Goal: Task Accomplishment & Management: Use online tool/utility

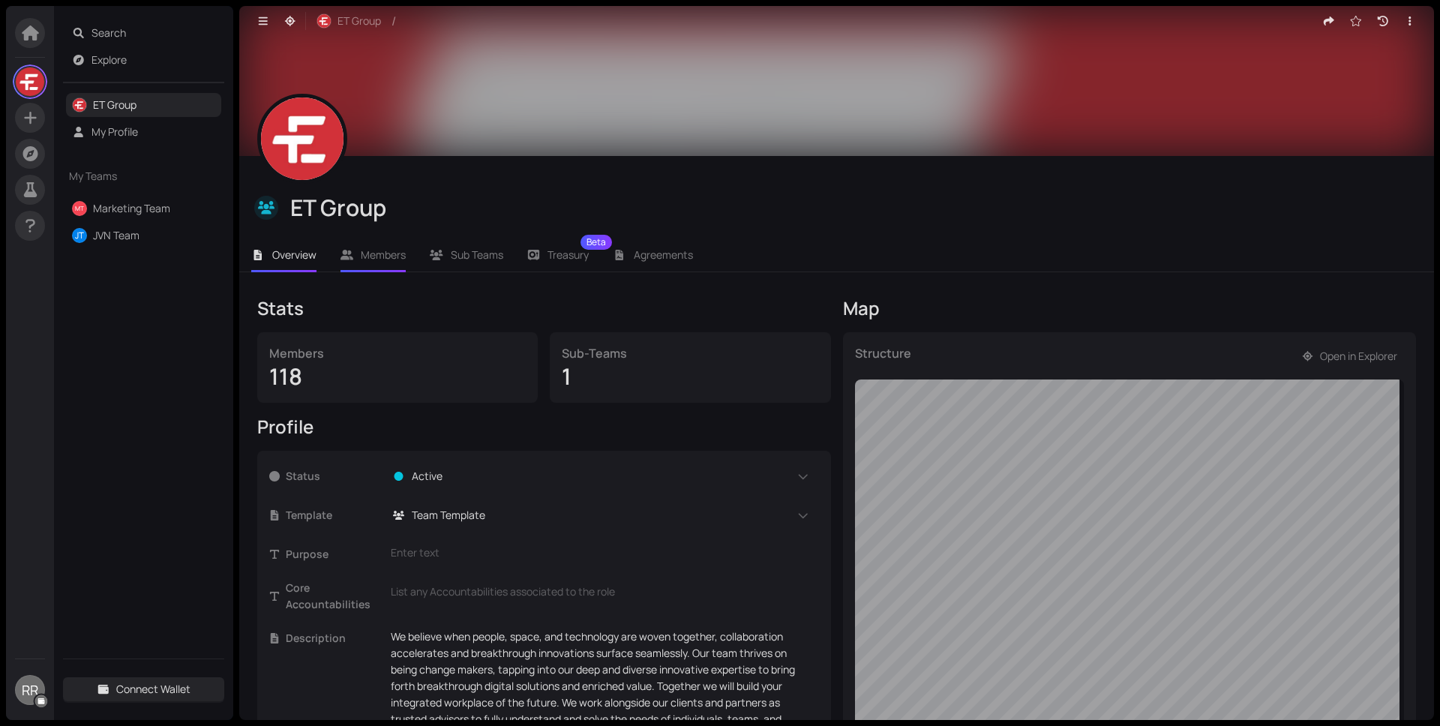
click at [388, 261] on span "Members" at bounding box center [383, 255] width 45 height 14
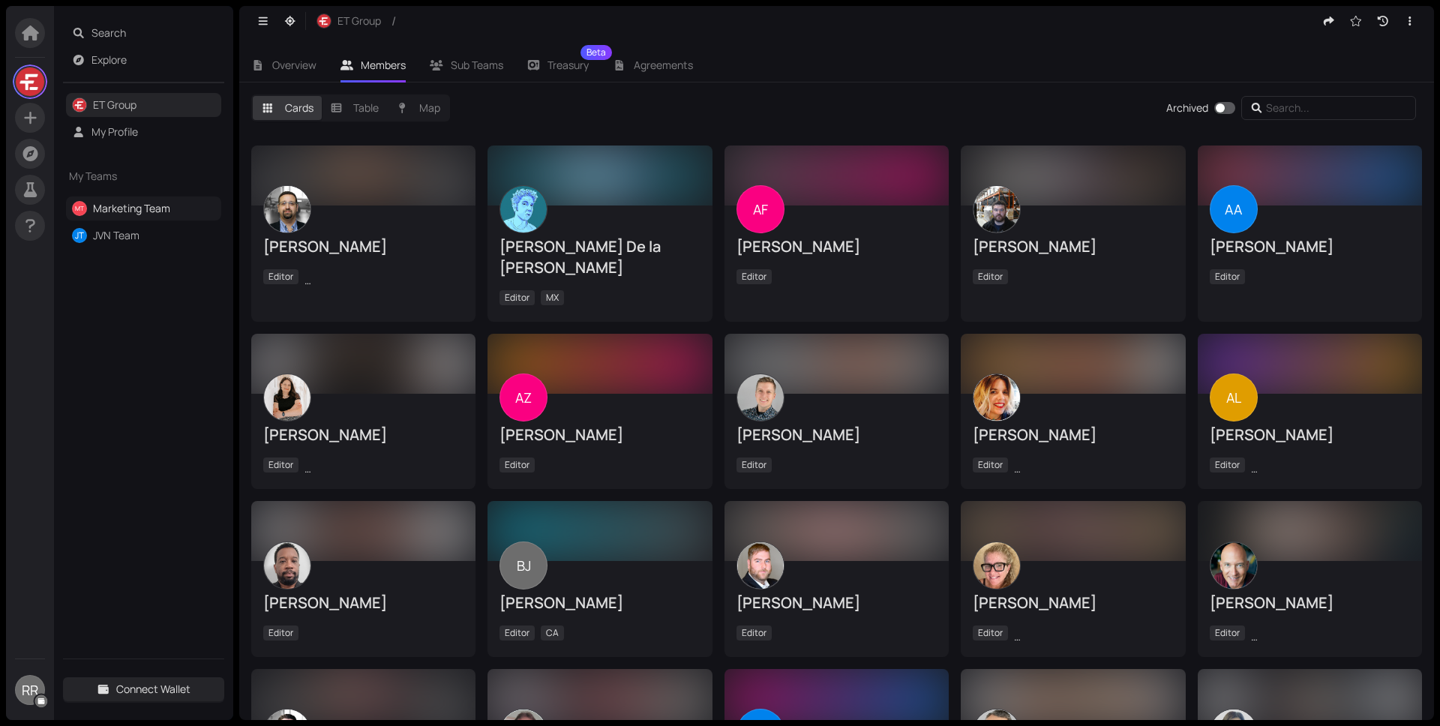
click at [146, 215] on link "Marketing Team" at bounding box center [131, 208] width 77 height 14
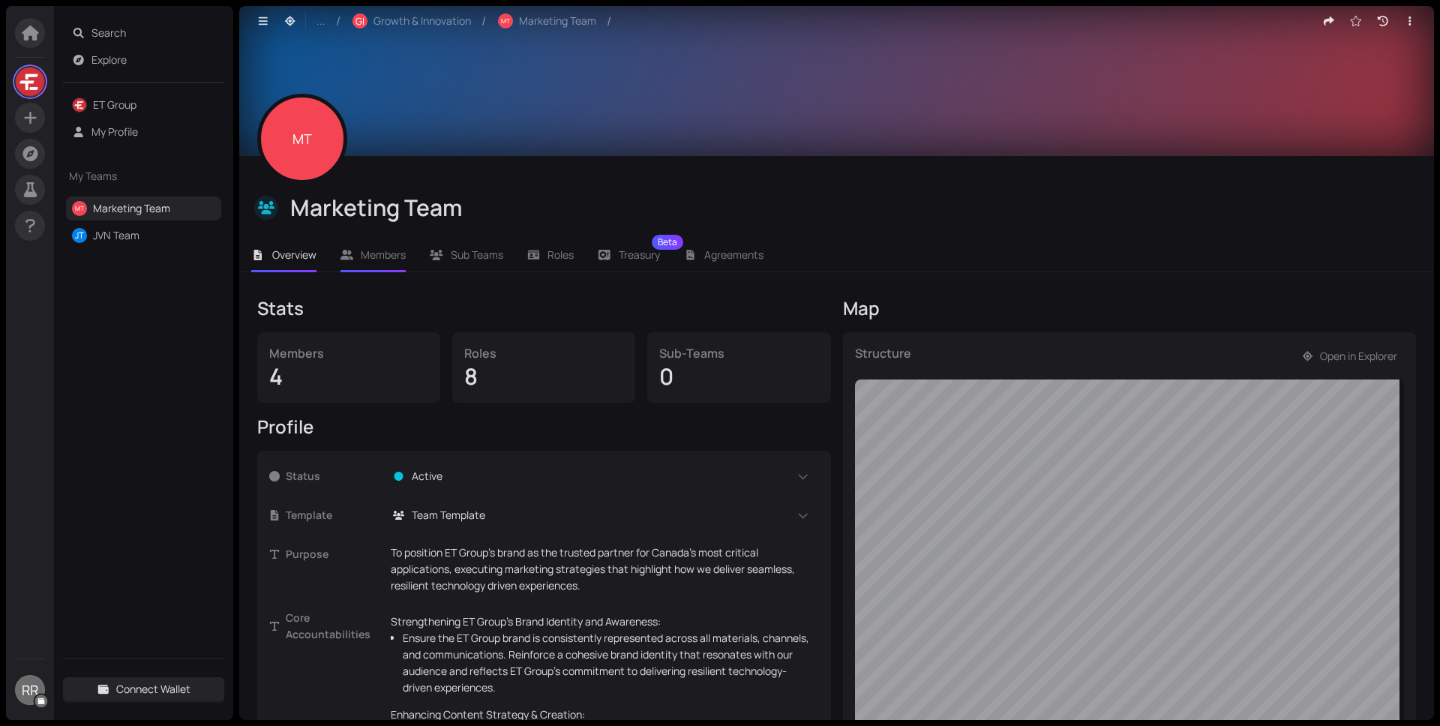
click at [344, 266] on li "Members" at bounding box center [374, 255] width 90 height 35
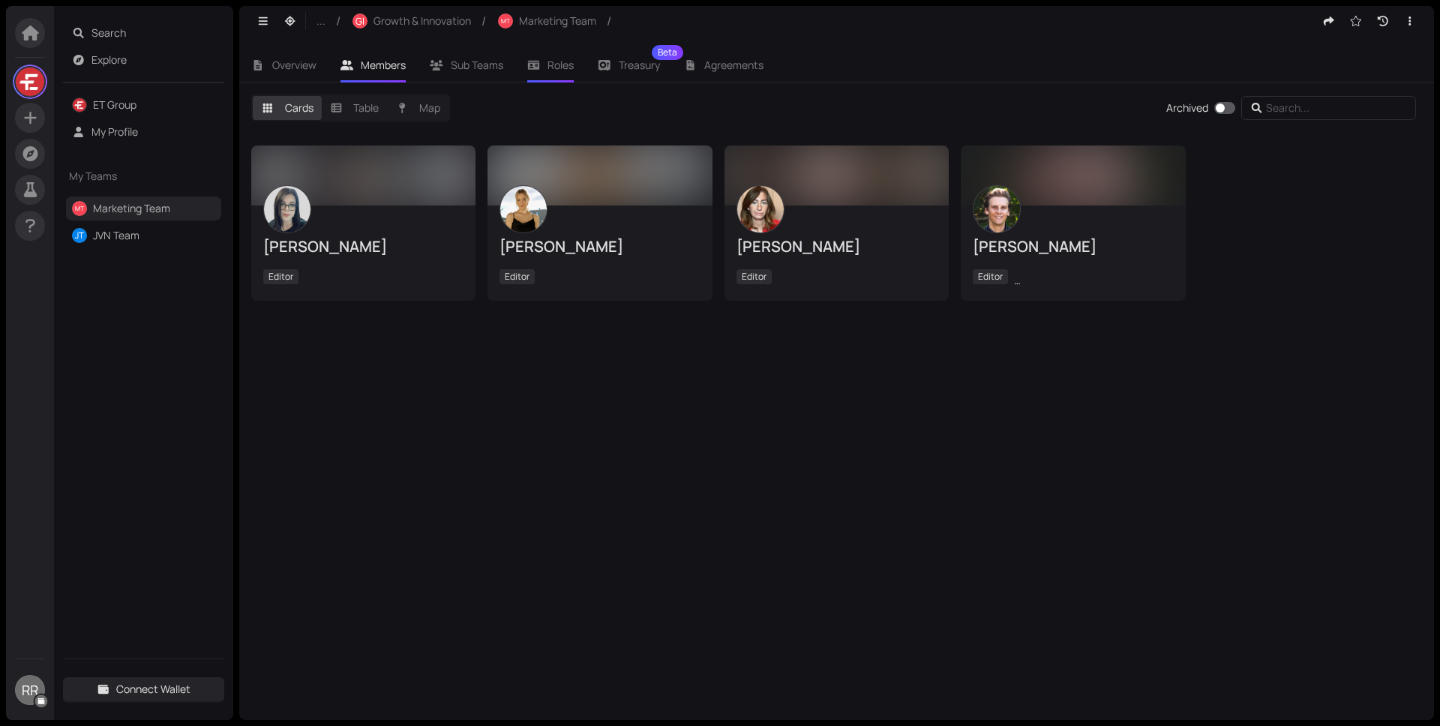
click at [557, 67] on span "Roles" at bounding box center [561, 65] width 26 height 14
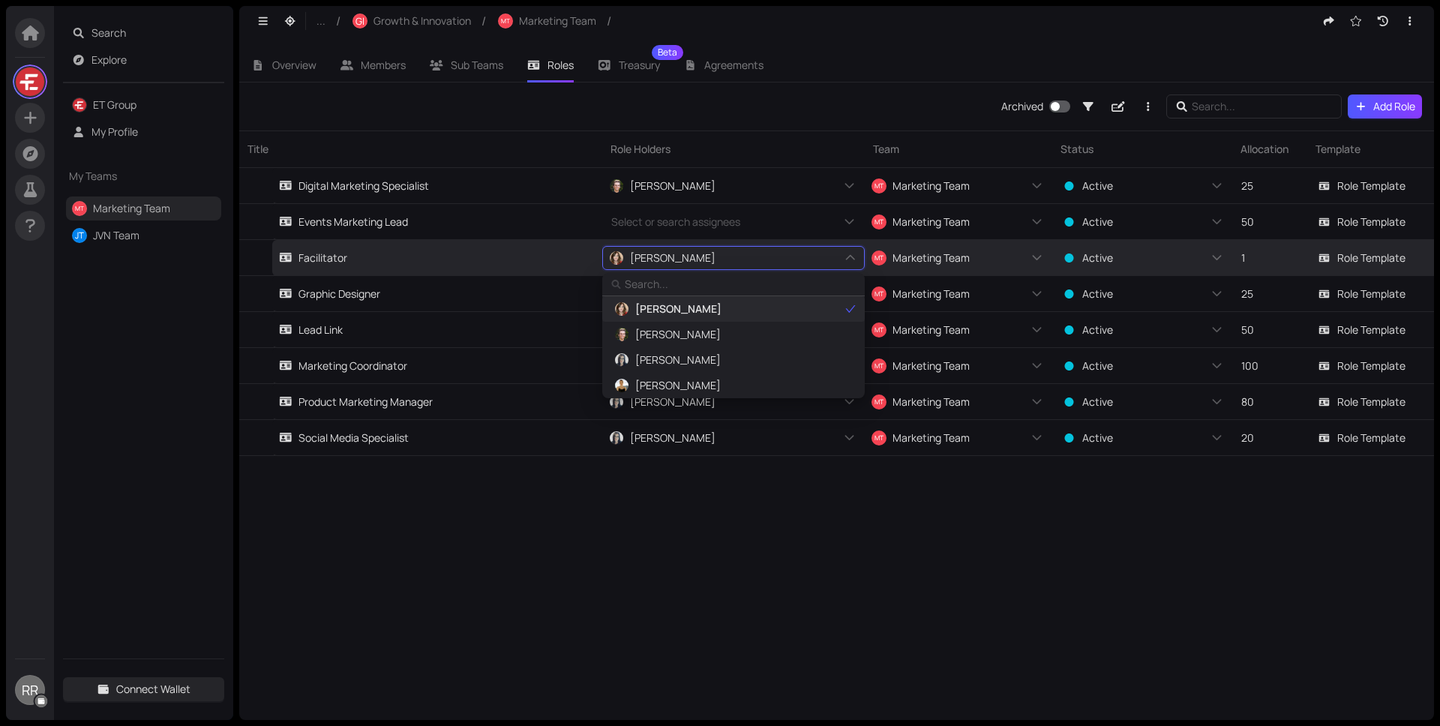
click at [849, 310] on icon "check" at bounding box center [850, 309] width 11 height 11
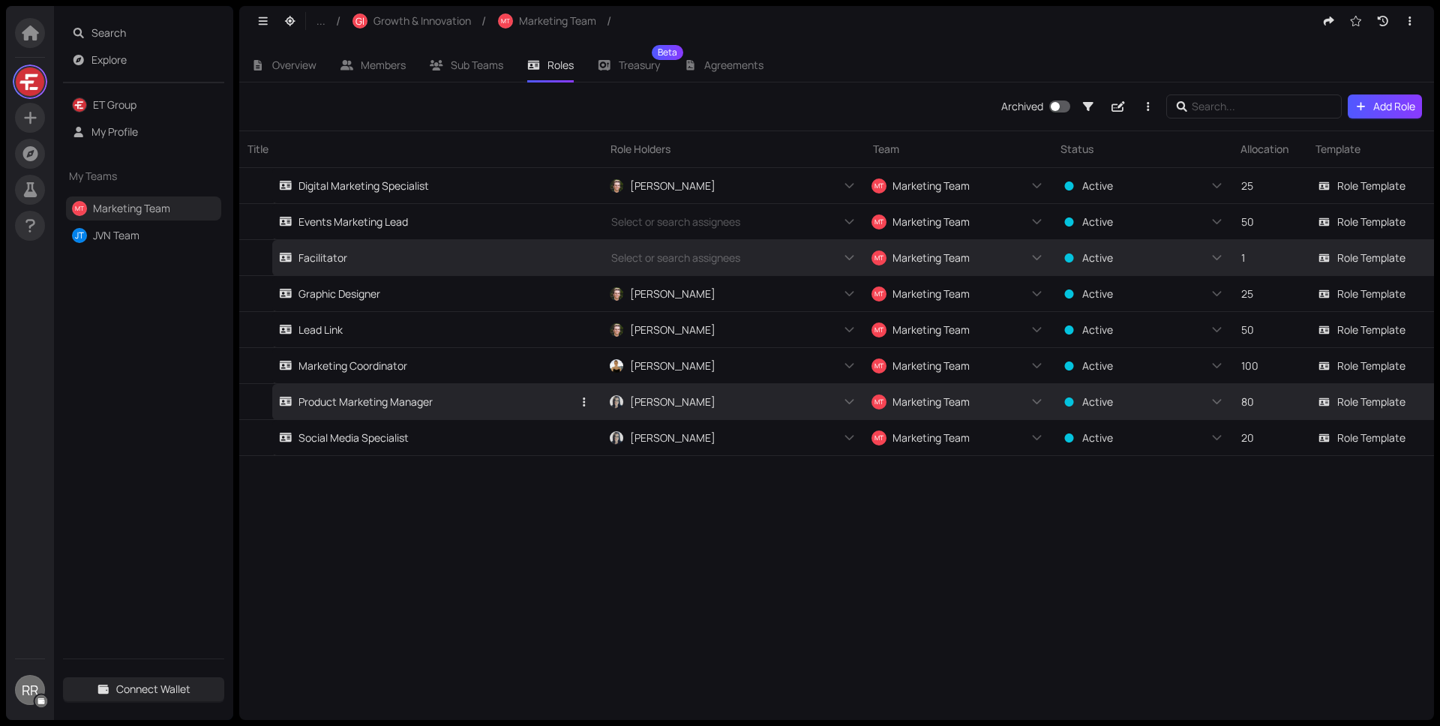
click at [452, 408] on link "Product Marketing Manager" at bounding box center [425, 401] width 293 height 35
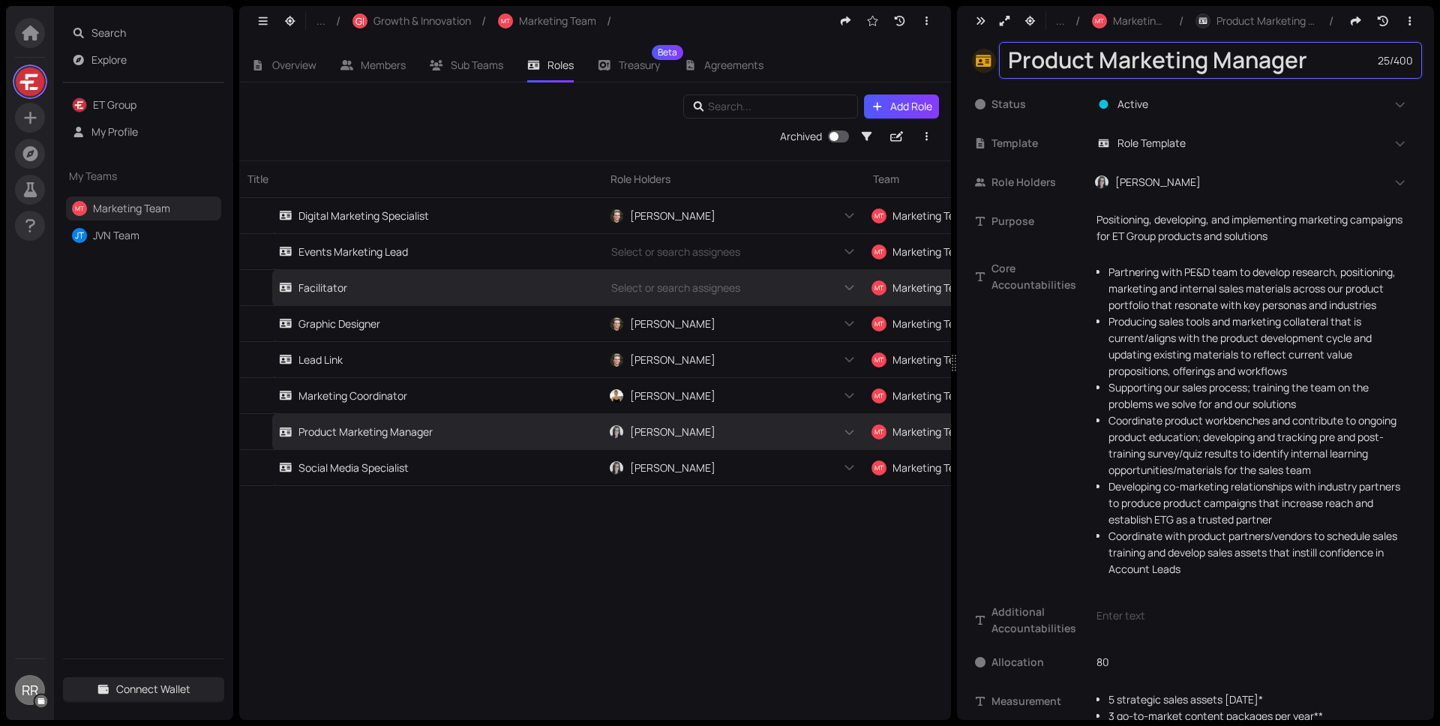
drag, startPoint x: 1214, startPoint y: 56, endPoint x: 1461, endPoint y: 62, distance: 246.9
click at [1440, 62] on html "RR Search Explore ET Group My Profile My Teams MT Marketing Team JT JVN Team Co…" at bounding box center [720, 363] width 1440 height 726
type textarea "Product Marketing Lead"
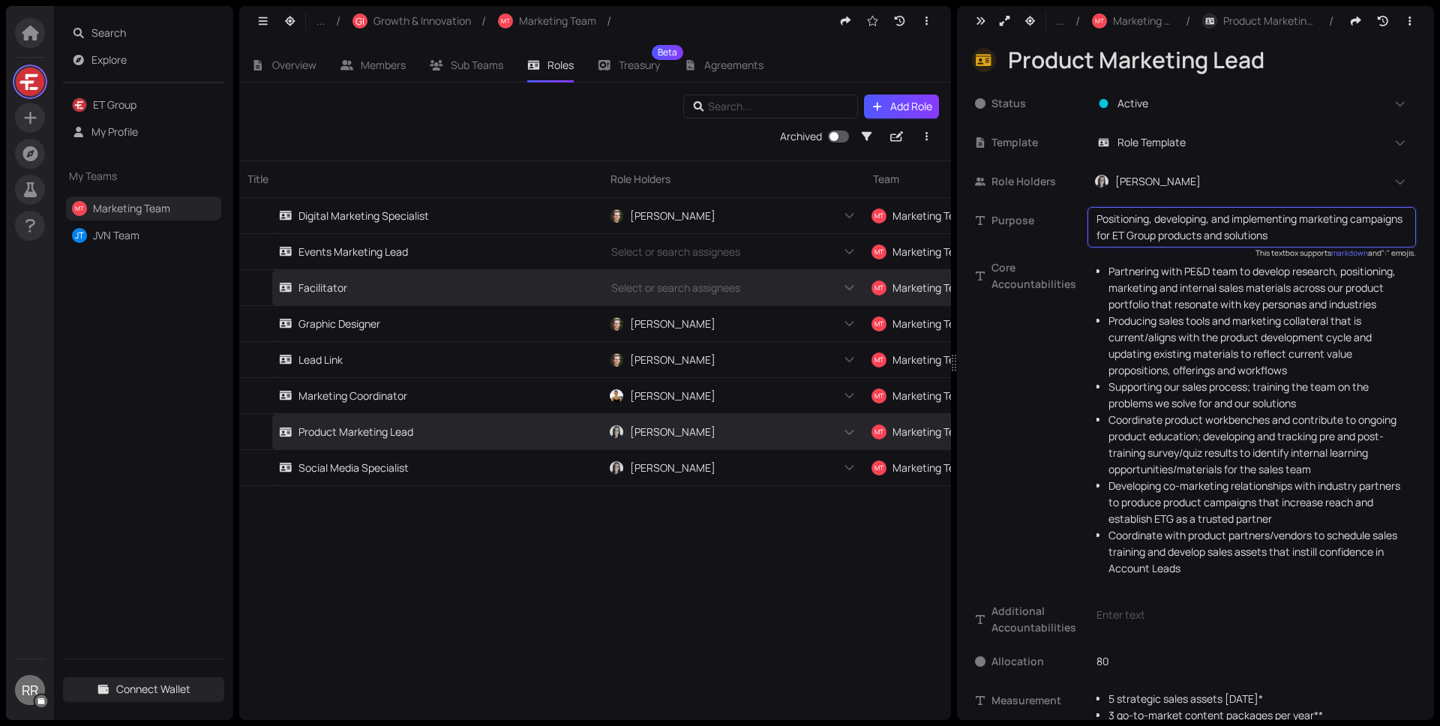
click at [1206, 241] on textarea "Positioning, developing, and implementing marketing campaigns for ET Group prod…" at bounding box center [1252, 227] width 311 height 33
type textarea "To provide clear ownership and strategic direction over how ET Group’s offering…"
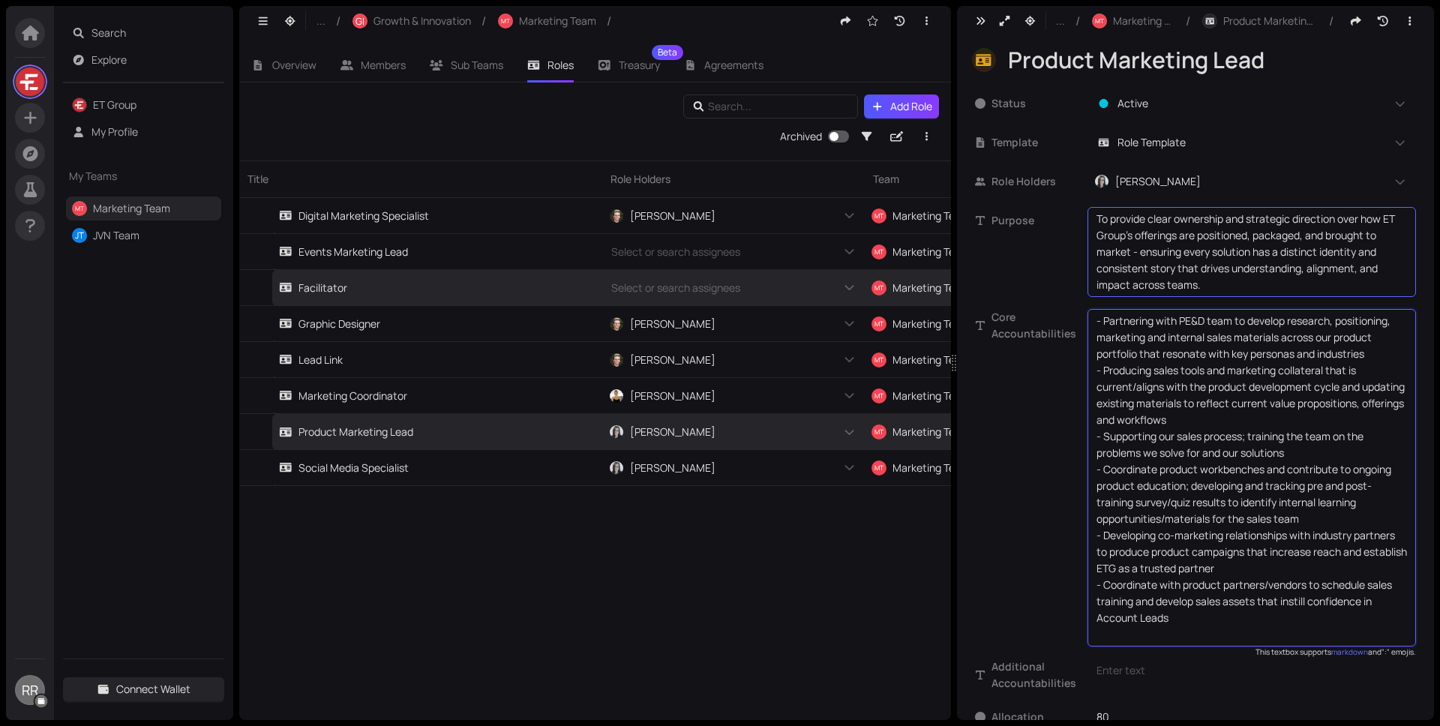
drag, startPoint x: 1259, startPoint y: 623, endPoint x: 1075, endPoint y: 208, distance: 454.0
click at [1061, 180] on div "Status Active Template Role Template Role Holders [PERSON_NAME] + 0 ... Purpose…" at bounding box center [1195, 614] width 441 height 1049
drag, startPoint x: 1274, startPoint y: 641, endPoint x: 967, endPoint y: 276, distance: 476.5
click at [964, 229] on div "Status Active Template Role Template Role Holders [PERSON_NAME] + 0 ... Purpose…" at bounding box center [1195, 617] width 477 height 1079
type textarea "• Define clear go-to-market positioning, messaging, and identity for all offeri…"
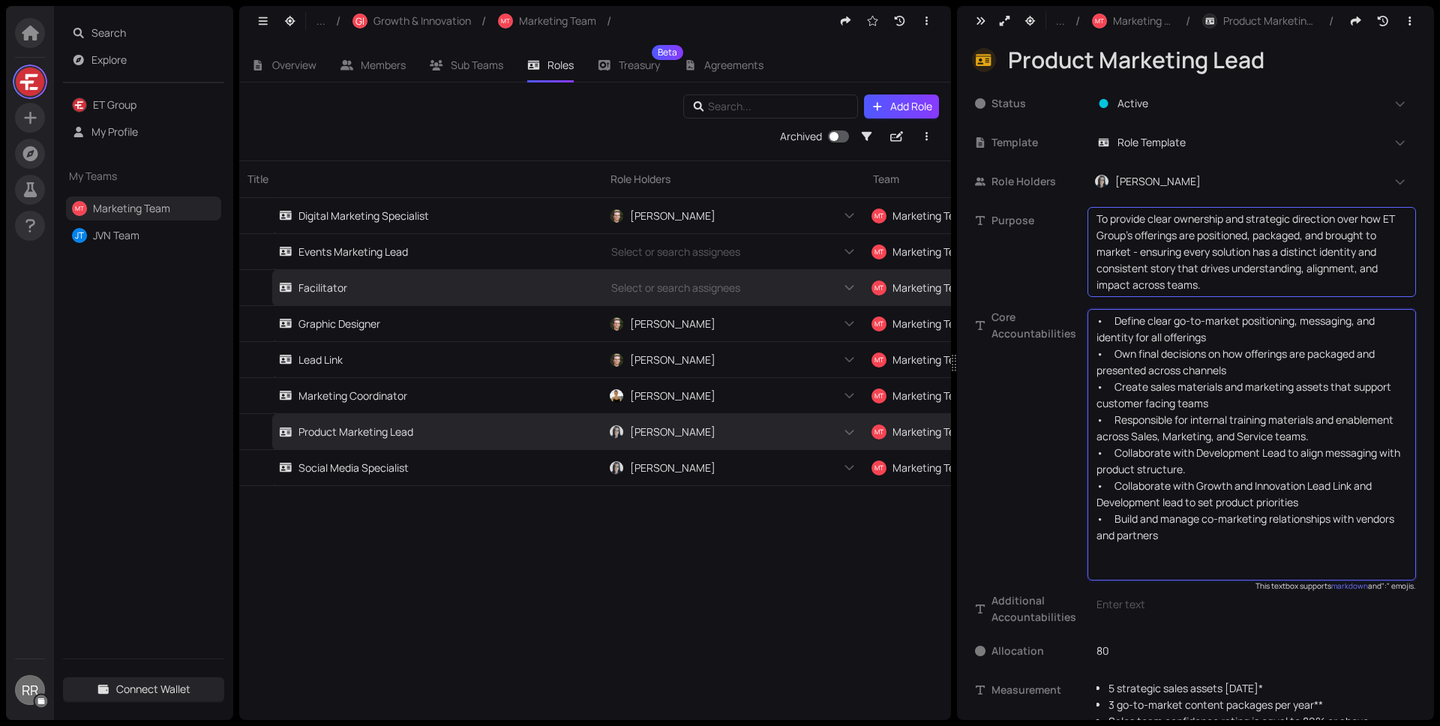
click at [1050, 536] on div "Core Accountabilities • Define clear go-to-market positioning, messaging, and i…" at bounding box center [1195, 445] width 441 height 272
drag, startPoint x: 1111, startPoint y: 328, endPoint x: 1094, endPoint y: 321, distance: 18.5
click at [1094, 321] on div "• Define clear go-to-market positioning, messaging, and identity for all offeri…" at bounding box center [1252, 445] width 329 height 272
drag, startPoint x: 1113, startPoint y: 356, endPoint x: 1044, endPoint y: 356, distance: 69.0
click at [1044, 356] on div "Core Accountabilities - Define clear go-to-market positioning, messaging, and i…" at bounding box center [1195, 445] width 441 height 272
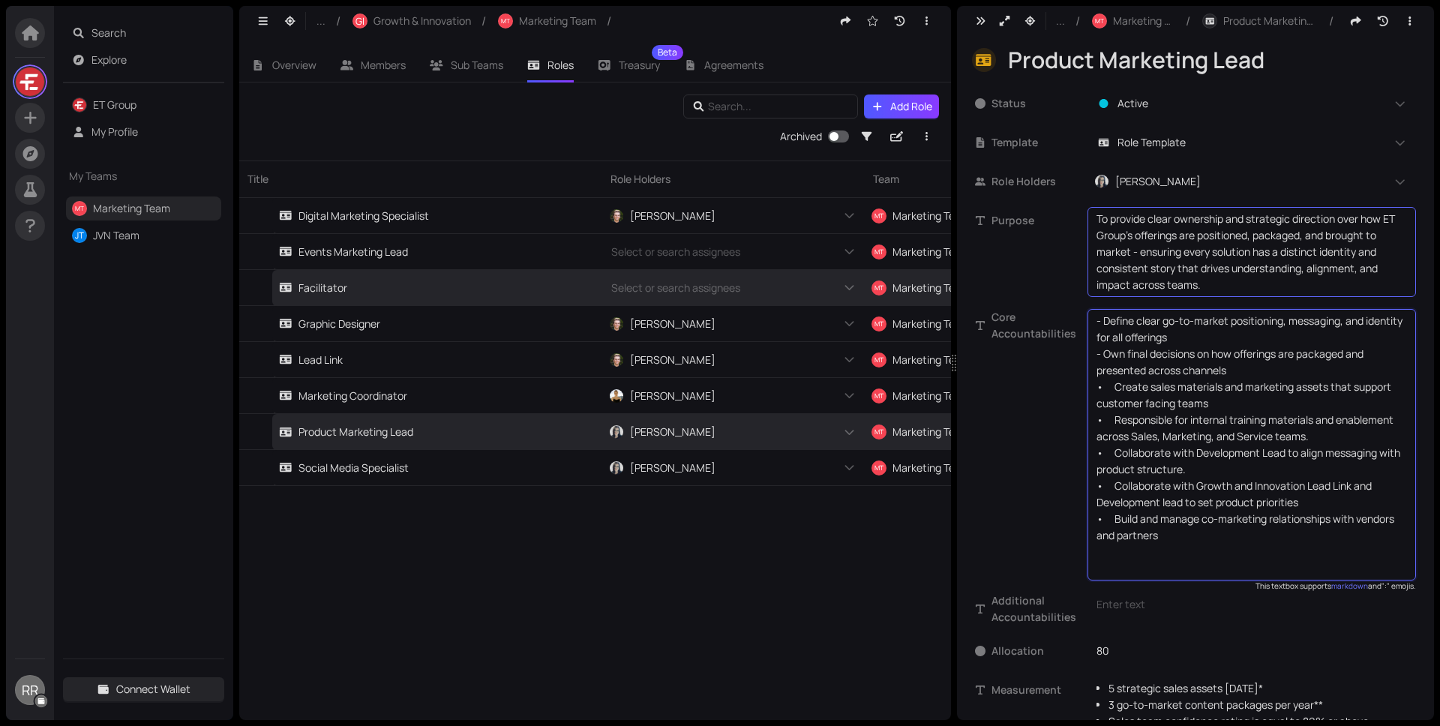
drag, startPoint x: 1114, startPoint y: 387, endPoint x: 1065, endPoint y: 386, distance: 48.8
click at [1065, 386] on div "Core Accountabilities - Define clear go-to-market positioning, messaging, and i…" at bounding box center [1195, 445] width 441 height 272
drag, startPoint x: 1110, startPoint y: 419, endPoint x: 1086, endPoint y: 416, distance: 24.2
click at [1093, 417] on div "- Define clear go-to-market positioning, messaging, and identity for all offeri…" at bounding box center [1252, 445] width 329 height 272
drag, startPoint x: 1113, startPoint y: 455, endPoint x: 1073, endPoint y: 451, distance: 40.7
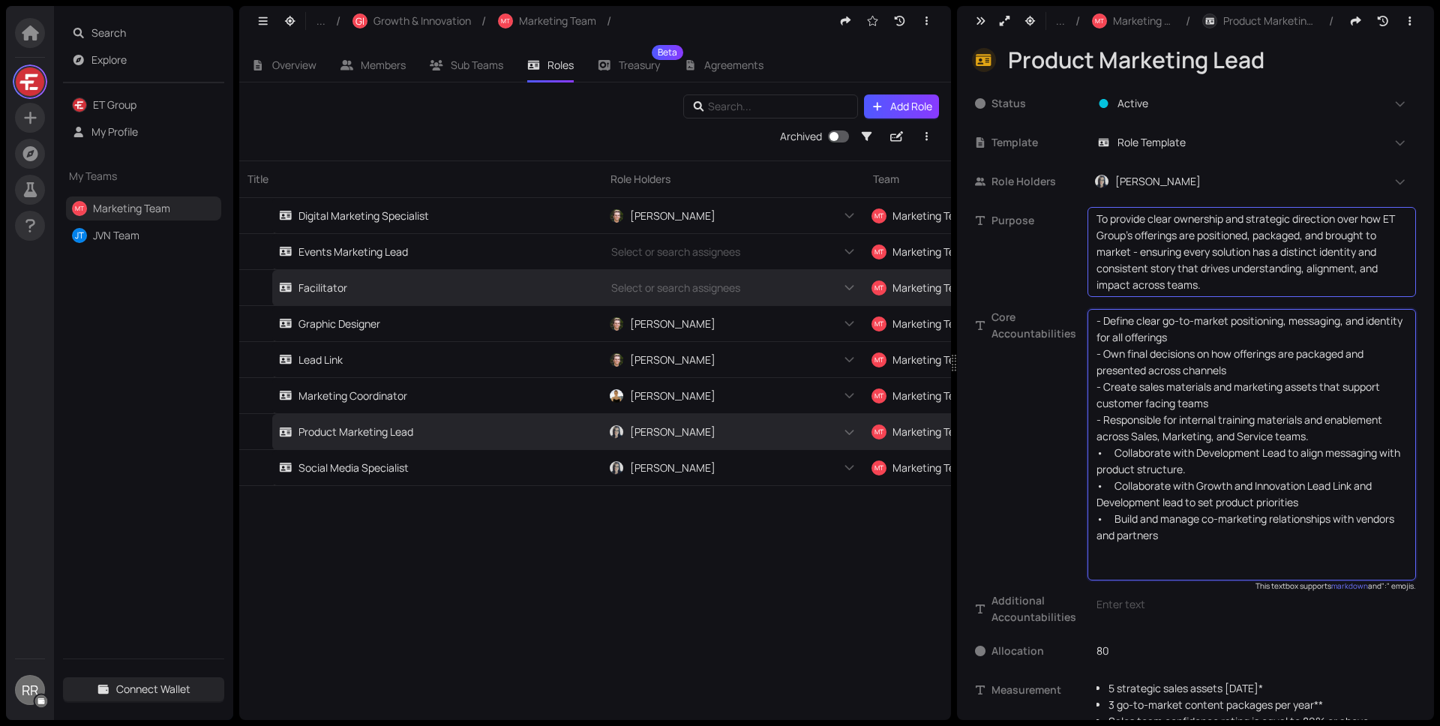
click at [1073, 451] on div "Core Accountabilities - Define clear go-to-market positioning, messaging, and i…" at bounding box center [1195, 445] width 441 height 272
drag, startPoint x: 1112, startPoint y: 485, endPoint x: 1061, endPoint y: 476, distance: 51.8
click at [1060, 476] on div "Core Accountabilities - Define clear go-to-market positioning, messaging, and i…" at bounding box center [1195, 445] width 441 height 272
click at [1117, 497] on textarea "- Define clear go-to-market positioning, messaging, and identity for all offeri…" at bounding box center [1252, 445] width 311 height 264
click at [1117, 486] on textarea "- Define clear go-to-market positioning, messaging, and identity for all offeri…" at bounding box center [1252, 445] width 311 height 264
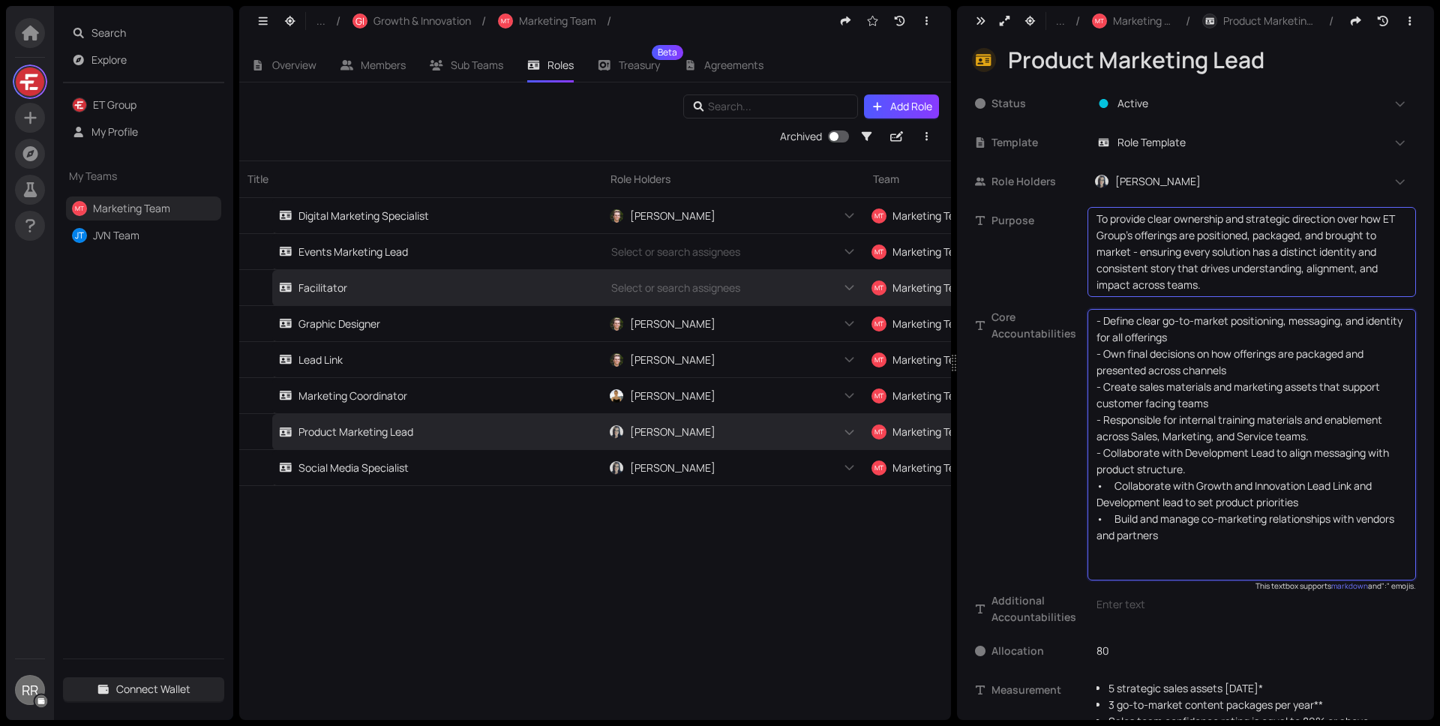
drag, startPoint x: 1112, startPoint y: 485, endPoint x: 1067, endPoint y: 484, distance: 45.0
click at [1067, 484] on div "Core Accountabilities - Define clear go-to-market positioning, messaging, and i…" at bounding box center [1195, 445] width 441 height 272
drag, startPoint x: 1112, startPoint y: 520, endPoint x: 1077, endPoint y: 513, distance: 35.9
click at [1076, 515] on div "Core Accountabilities - Define clear go-to-market positioning, messaging, and i…" at bounding box center [1195, 445] width 441 height 272
type textarea "- Define clear go-to-market positioning, messaging, and identity for all offeri…"
